Goal: Task Accomplishment & Management: Use online tool/utility

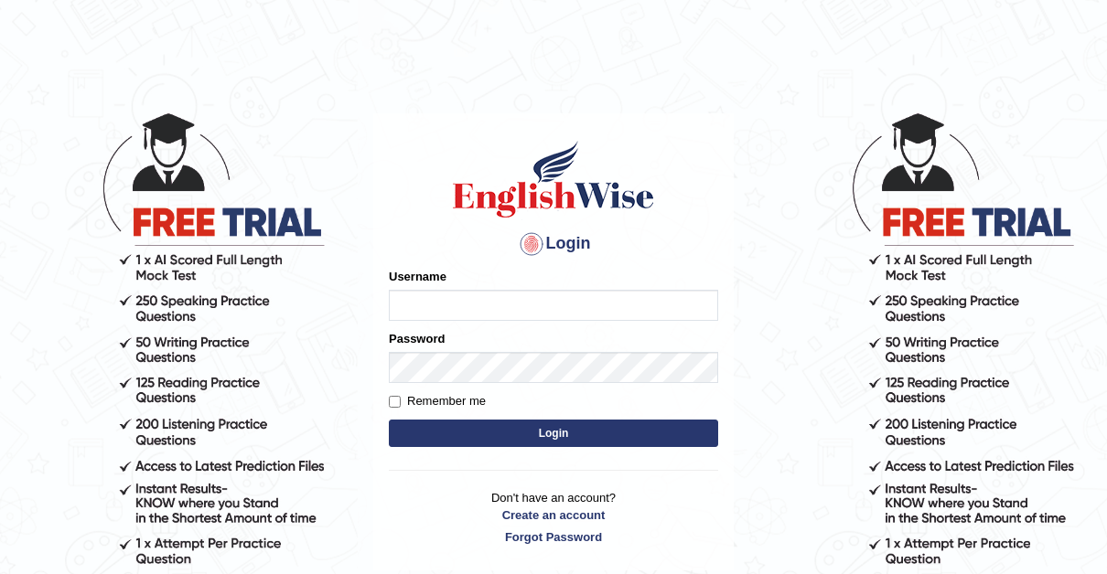
type input "Thelma"
click at [398, 396] on input "Remember me" at bounding box center [395, 402] width 12 height 12
checkbox input "true"
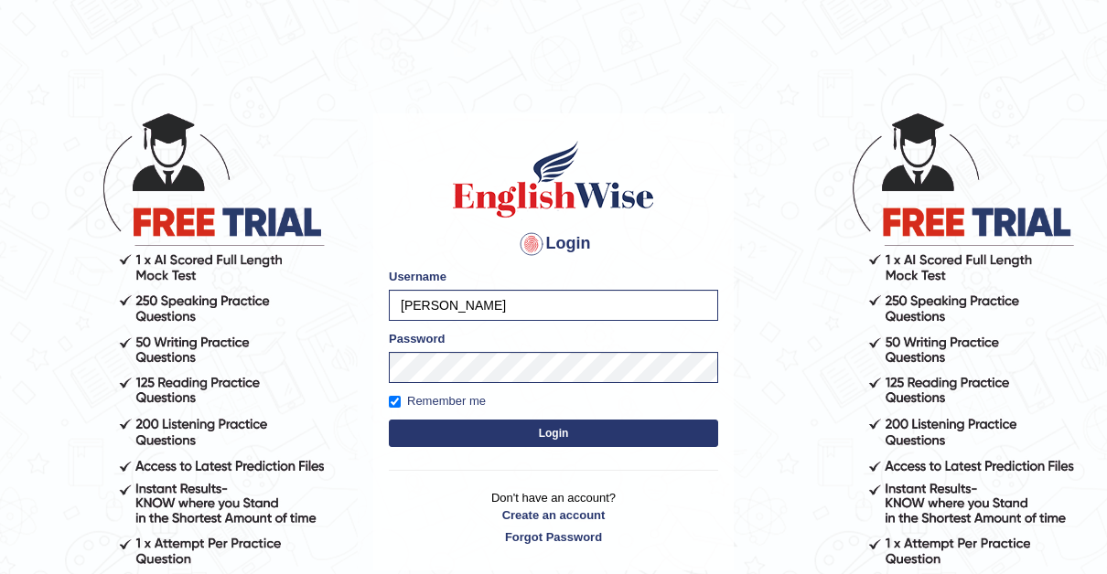
click at [559, 426] on button "Login" at bounding box center [553, 433] width 329 height 27
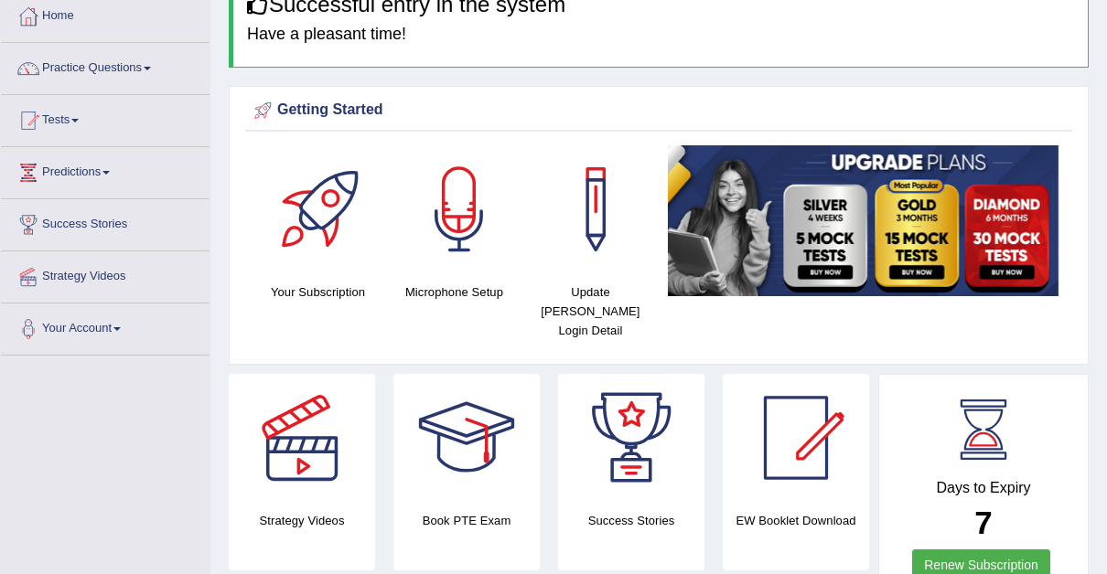
scroll to position [97, 0]
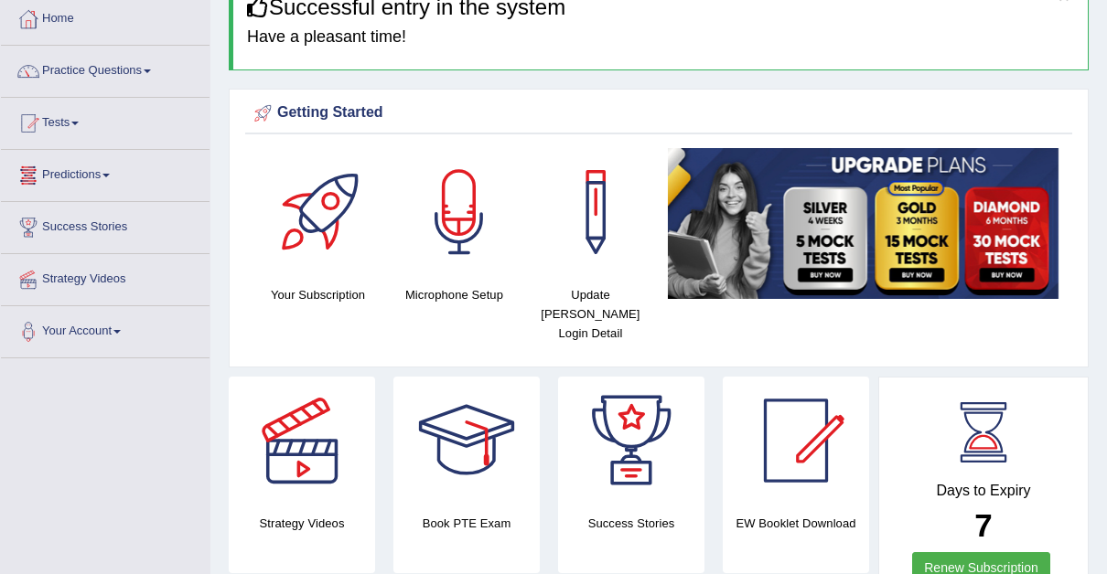
click at [78, 120] on link "Tests" at bounding box center [105, 121] width 209 height 46
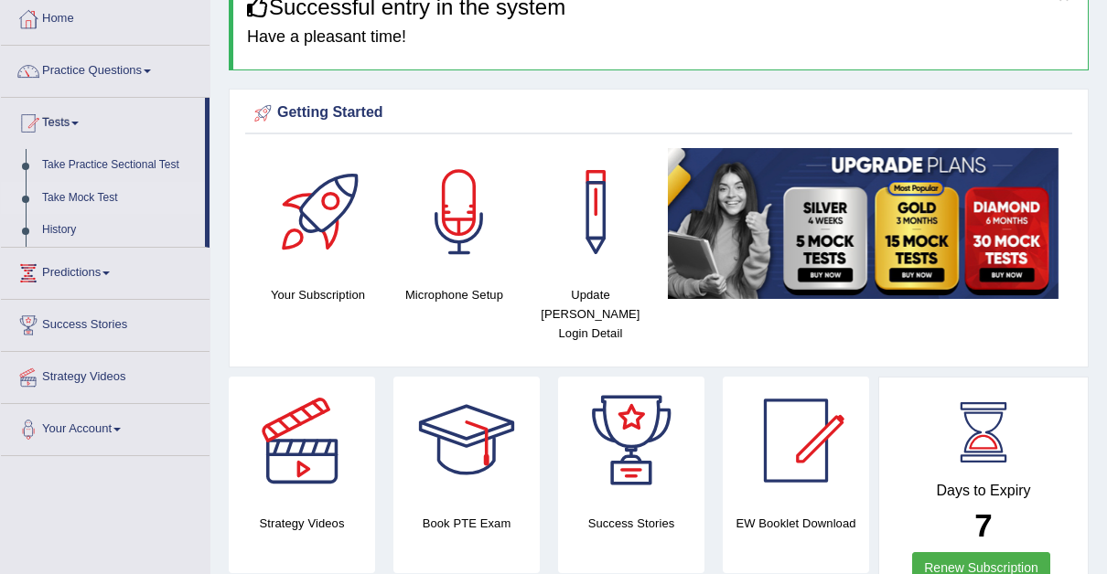
click at [80, 188] on link "Take Mock Test" at bounding box center [119, 198] width 171 height 33
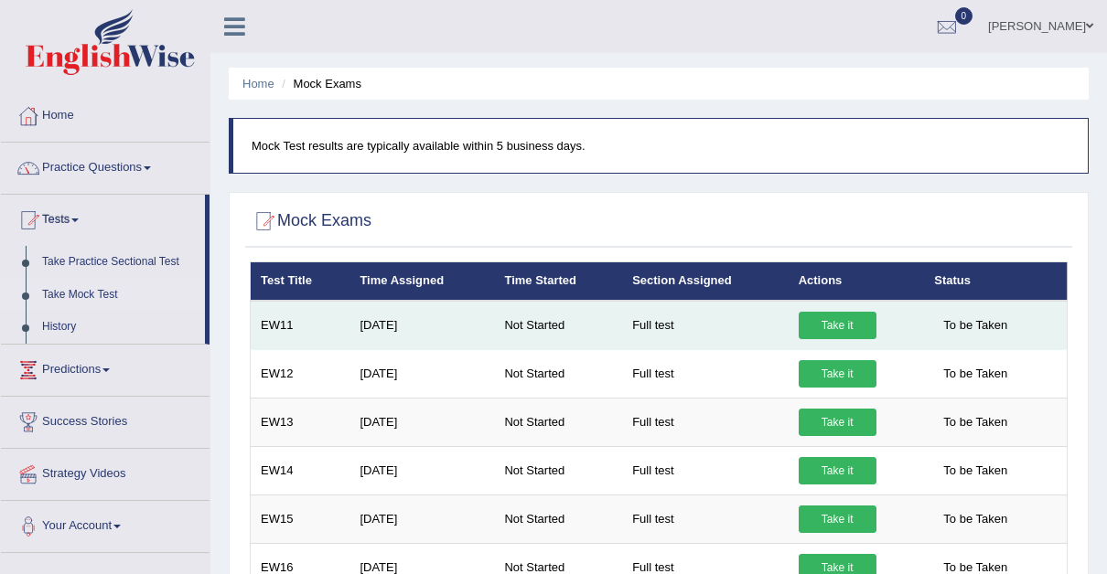
click at [824, 317] on link "Take it" at bounding box center [838, 325] width 78 height 27
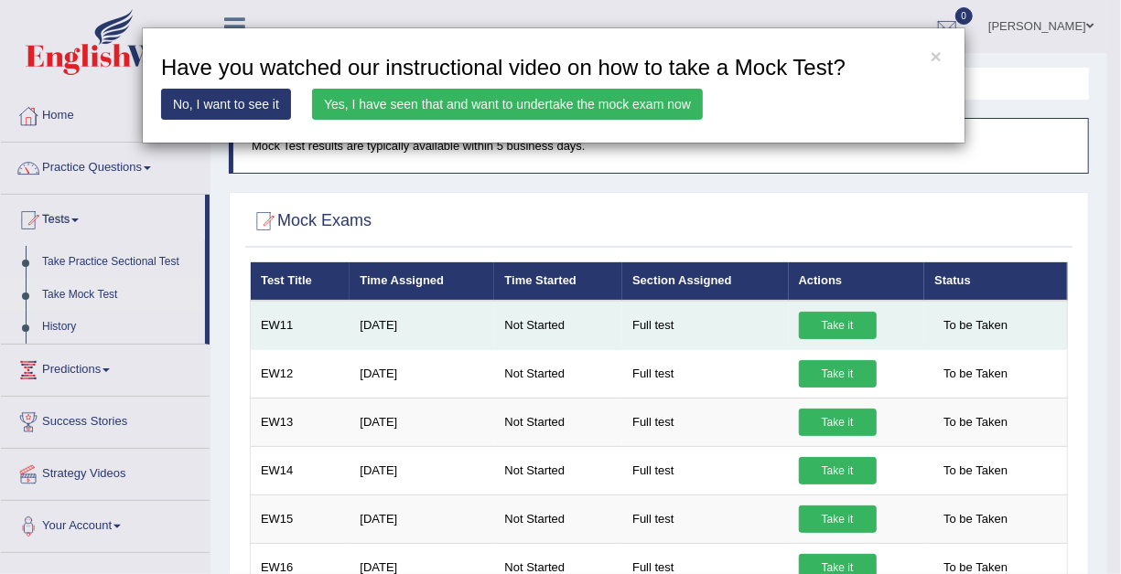
click at [824, 317] on div "× Have you watched our instructional video on how to take a Mock Test? No, I wa…" at bounding box center [560, 287] width 1121 height 574
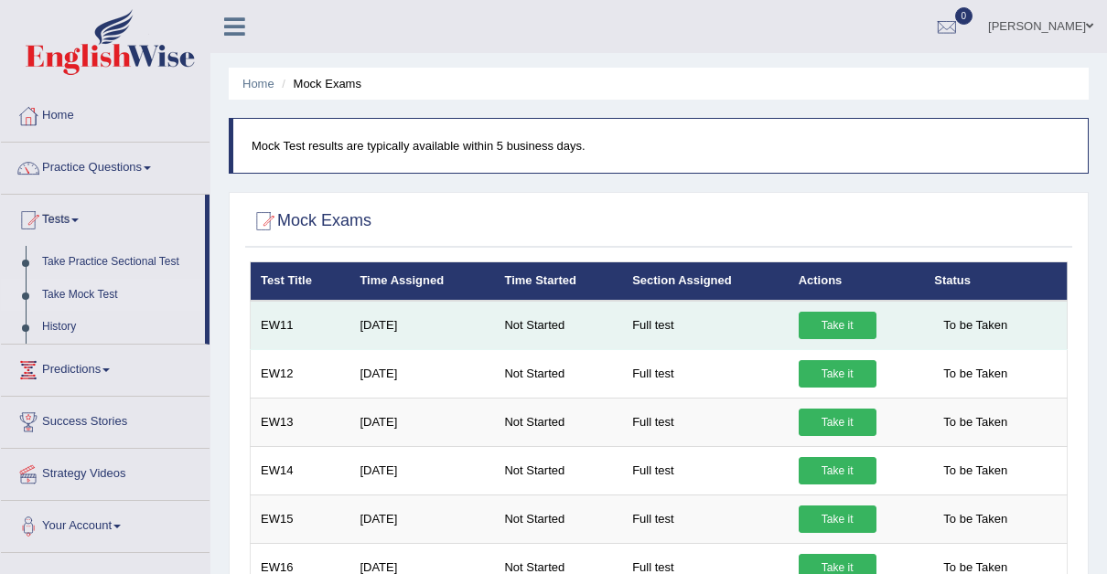
click at [824, 317] on link "Take it" at bounding box center [838, 325] width 78 height 27
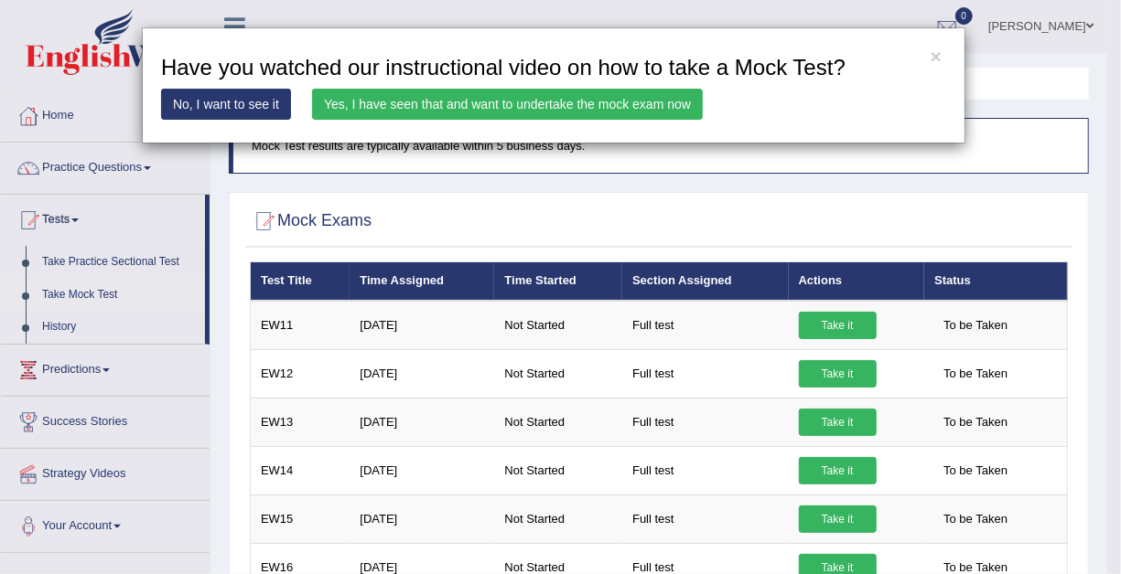
click at [515, 99] on link "Yes, I have seen that and want to undertake the mock exam now" at bounding box center [507, 104] width 391 height 31
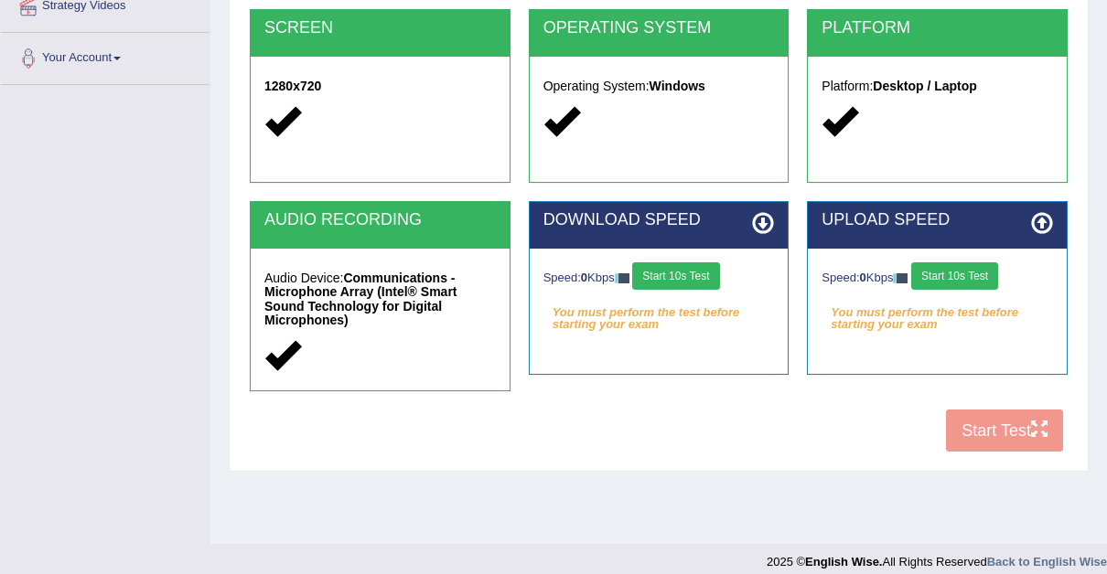
scroll to position [382, 0]
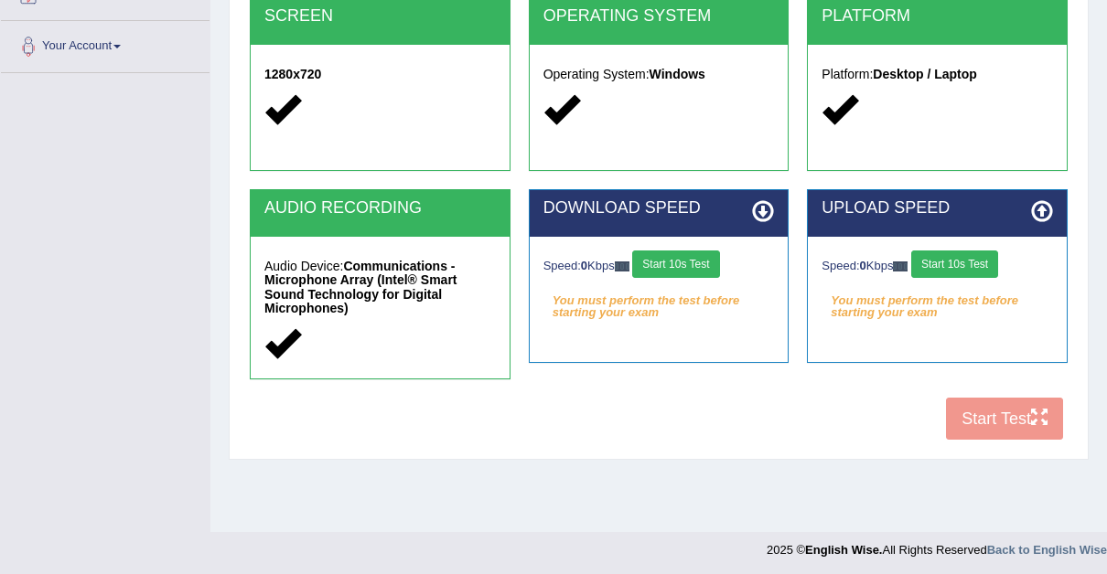
click at [676, 256] on button "Start 10s Test" at bounding box center [675, 264] width 87 height 27
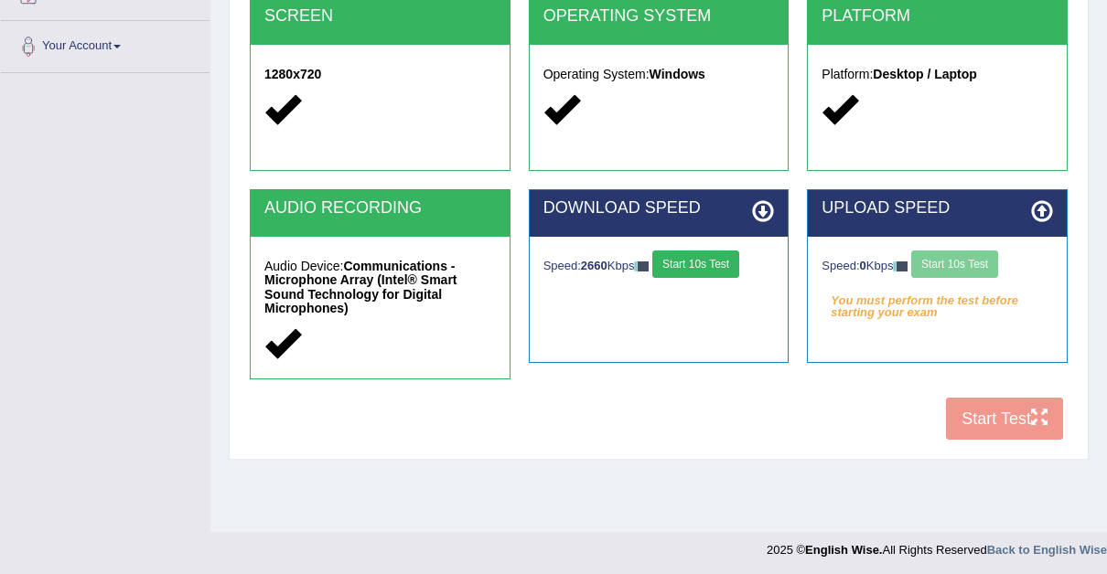
click at [972, 260] on div "Speed: 0 Kbps Start 10s Test" at bounding box center [936, 267] width 231 height 32
click at [972, 260] on button "Start 10s Test" at bounding box center [954, 264] width 87 height 27
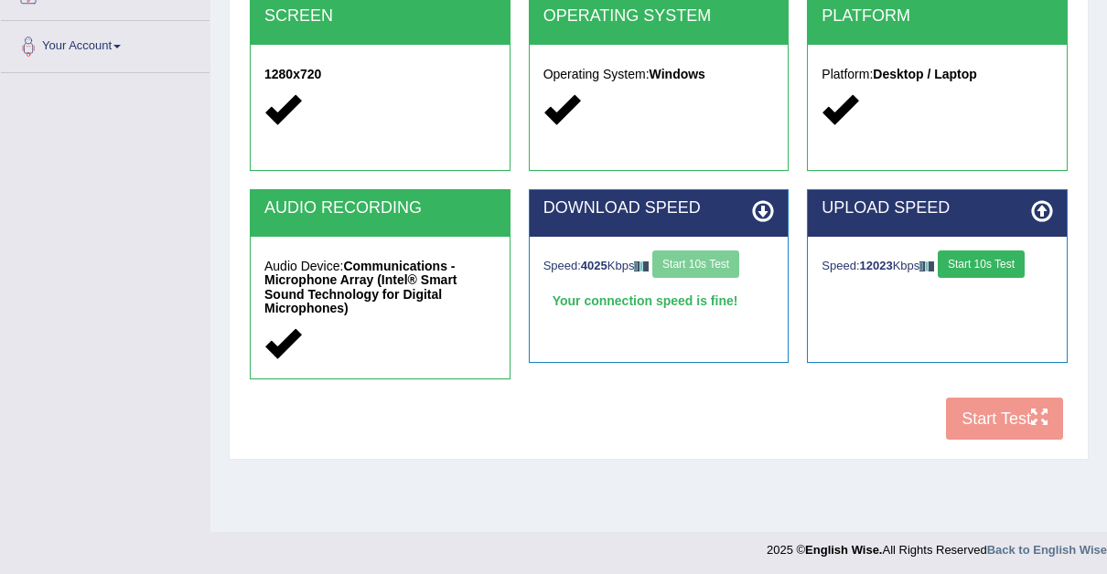
click at [1005, 254] on button "Start 10s Test" at bounding box center [981, 264] width 87 height 27
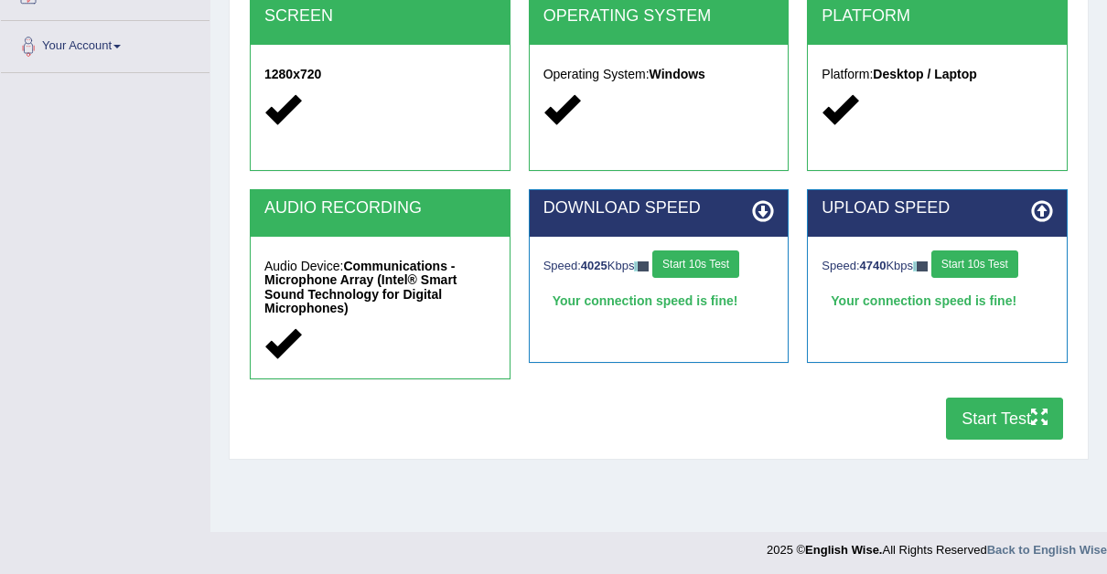
click at [1023, 398] on button "Start Test" at bounding box center [1004, 419] width 117 height 42
